Goal: Use online tool/utility: Utilize a website feature to perform a specific function

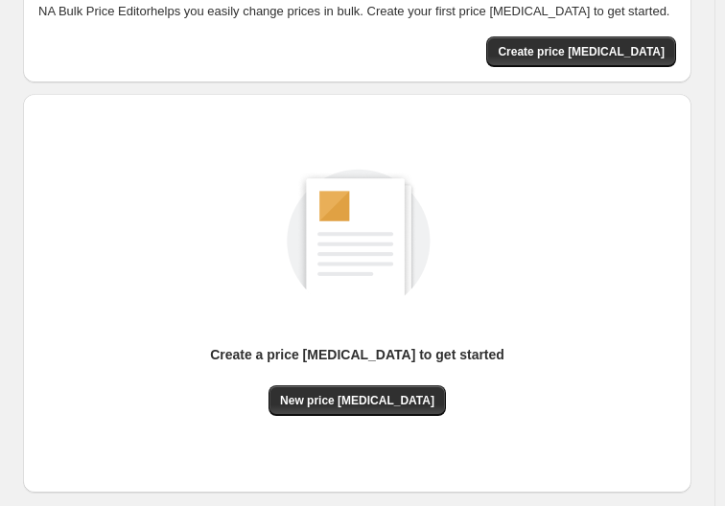
scroll to position [192, 0]
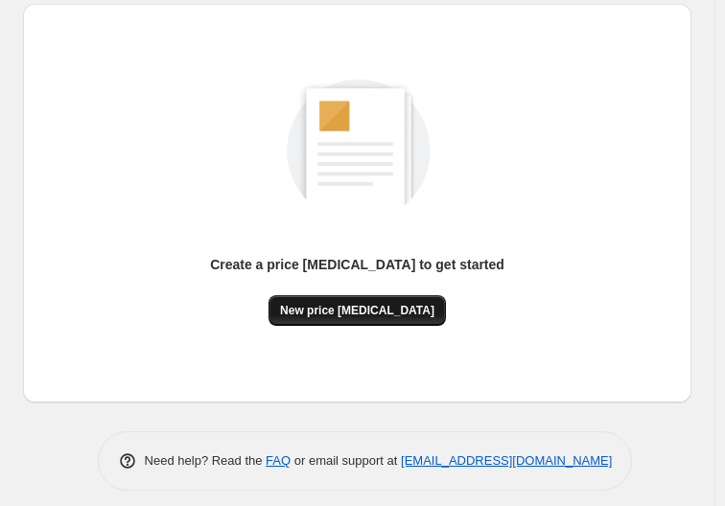
click at [380, 307] on span "New price [MEDICAL_DATA]" at bounding box center [357, 310] width 154 height 15
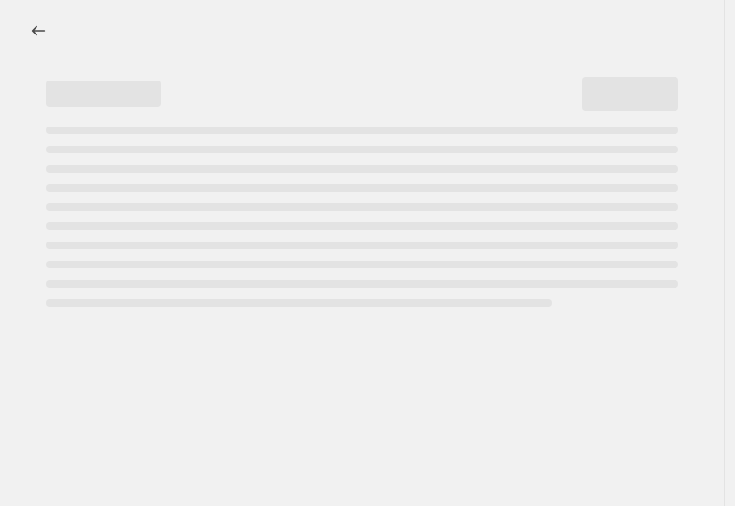
select select "percentage"
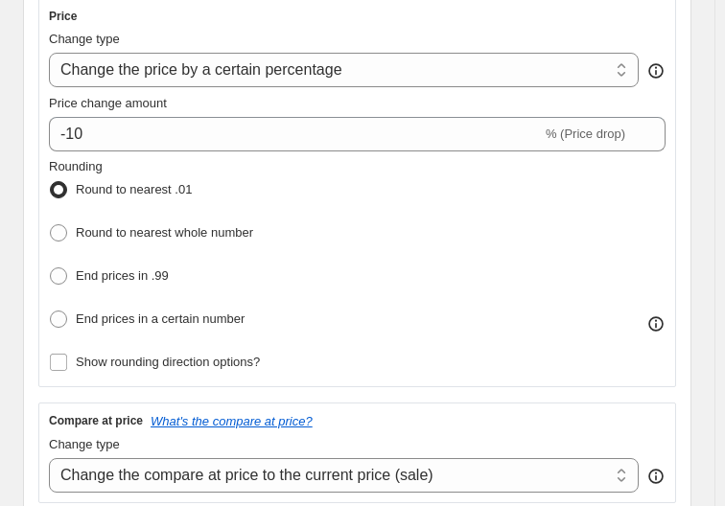
scroll to position [480, 0]
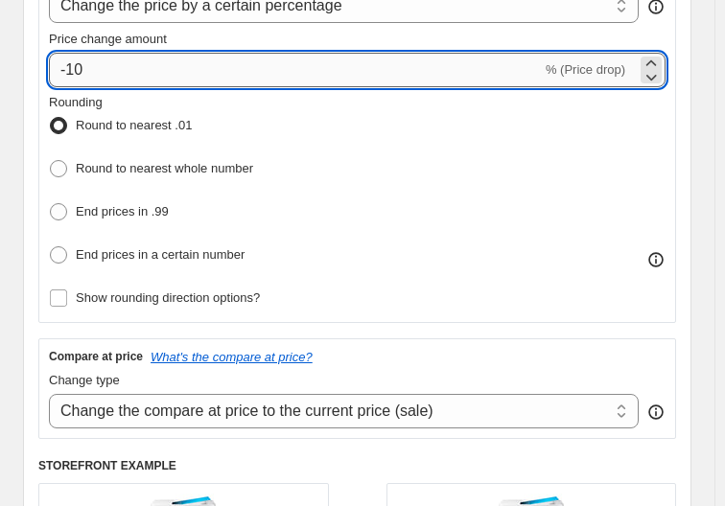
click at [413, 70] on input "-10" at bounding box center [295, 70] width 493 height 35
type input "-1"
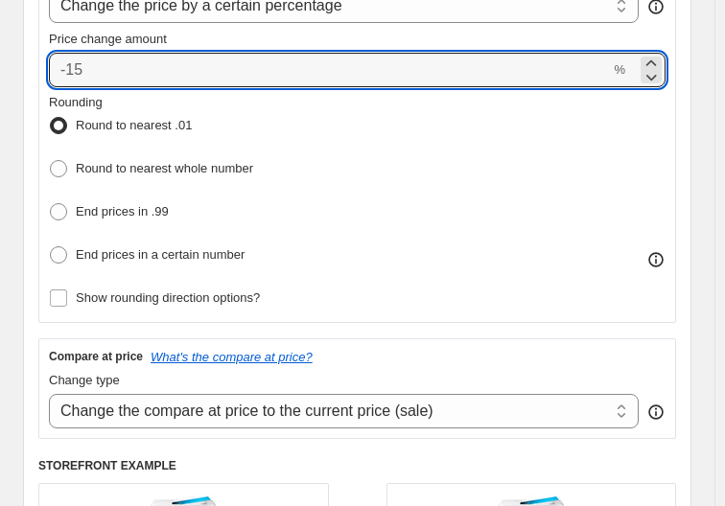
type input "3"
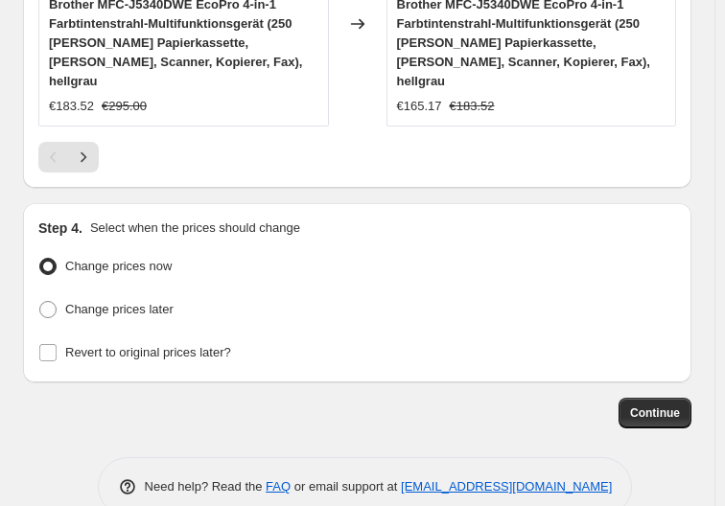
scroll to position [2500, 0]
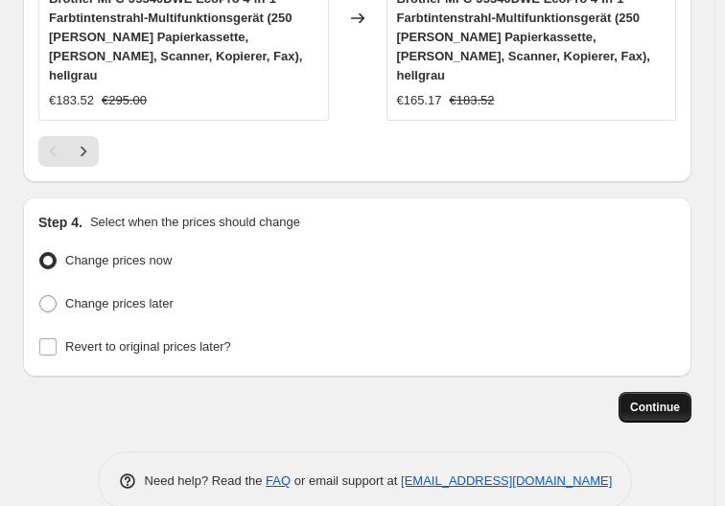
type input "-36"
click at [639, 392] on button "Continue" at bounding box center [655, 407] width 73 height 31
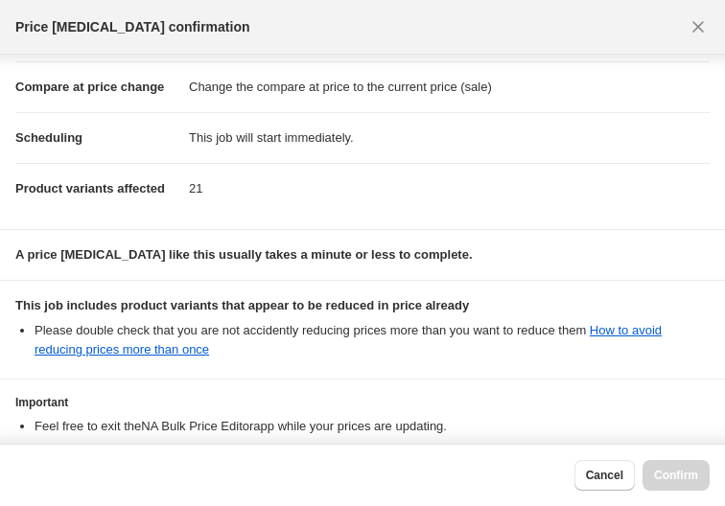
scroll to position [213, 0]
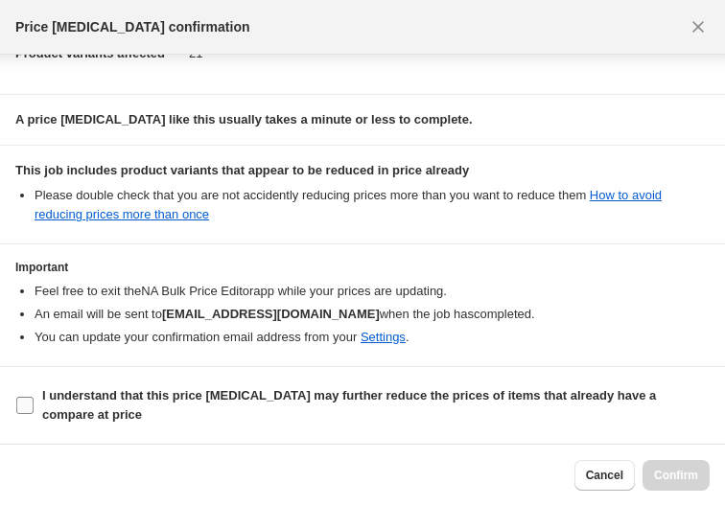
click at [26, 406] on input "I understand that this price [MEDICAL_DATA] may further reduce the prices of it…" at bounding box center [24, 405] width 17 height 17
checkbox input "true"
click at [672, 472] on span "Confirm" at bounding box center [676, 475] width 44 height 15
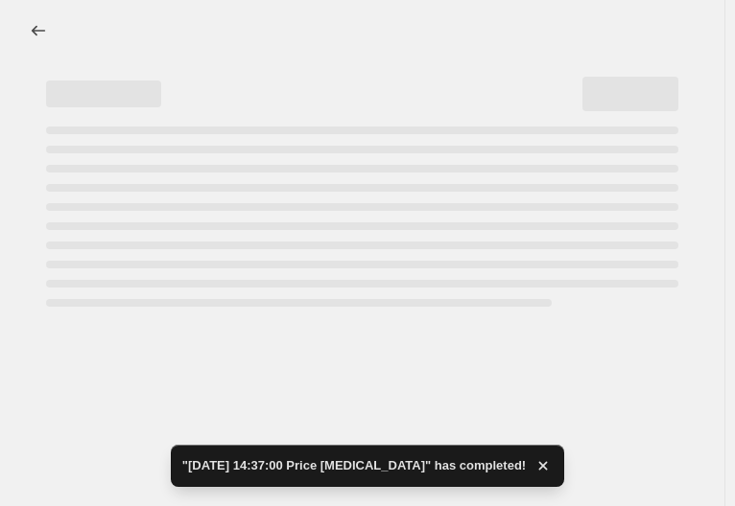
select select "percentage"
